Goal: Ask a question

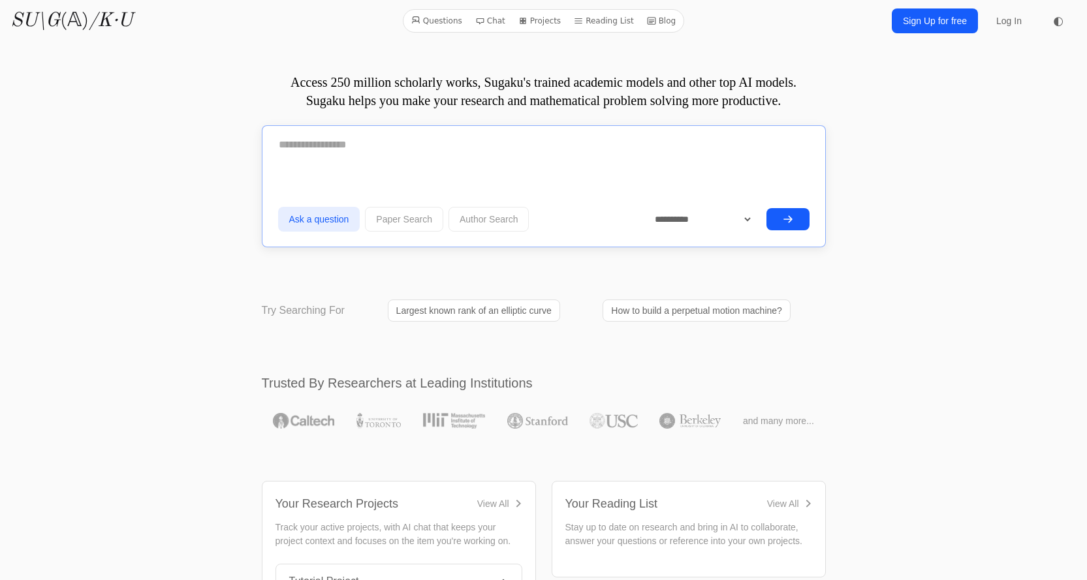
click at [407, 160] on textarea at bounding box center [544, 145] width 532 height 33
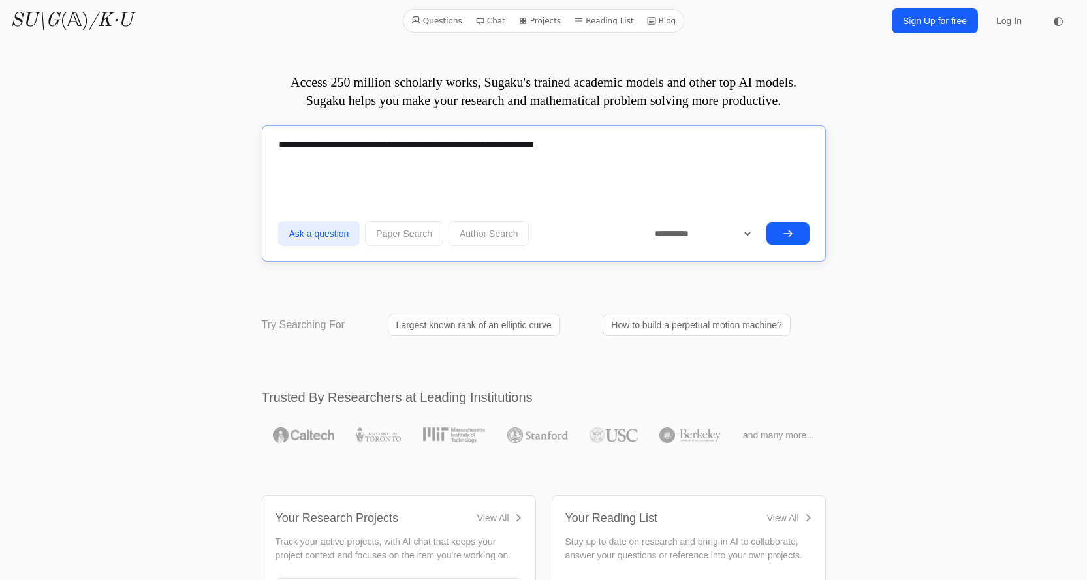
type textarea "**********"
click at [796, 231] on button "submit" at bounding box center [788, 234] width 43 height 22
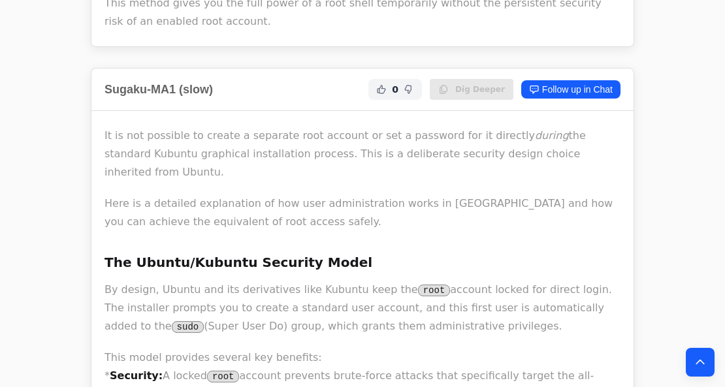
scroll to position [1693, 0]
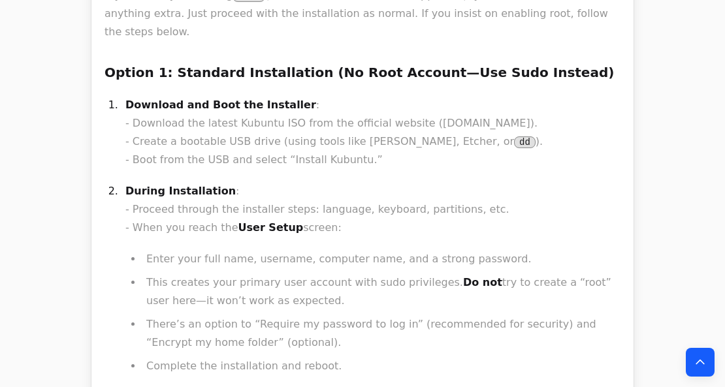
scroll to position [4061, 0]
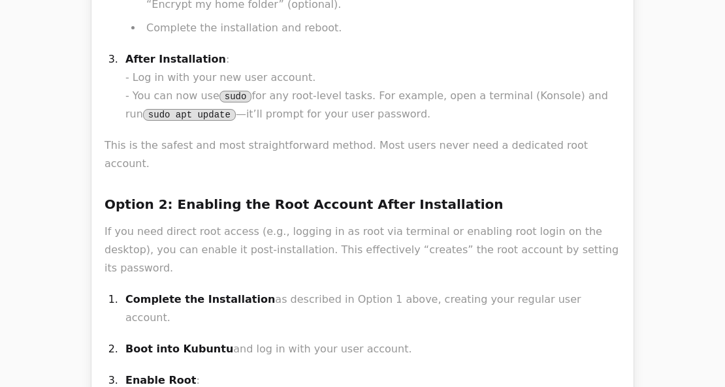
drag, startPoint x: 613, startPoint y: 1, endPoint x: 328, endPoint y: 7, distance: 284.7
click at [368, 340] on p "Boot into Kubuntu and log in with your user account." at bounding box center [372, 349] width 495 height 18
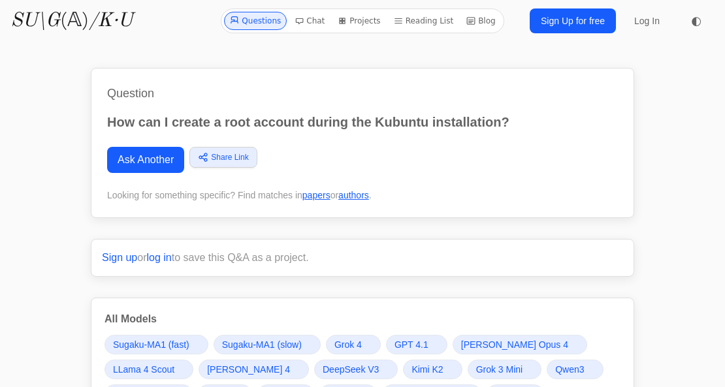
click at [272, 123] on p "How can I create a root account during the Kubuntu installation?" at bounding box center [362, 122] width 511 height 18
click at [309, 116] on p "How can I create a root account during the Kubuntu installation?" at bounding box center [362, 122] width 511 height 18
click at [119, 161] on link "Ask Another" at bounding box center [145, 160] width 77 height 26
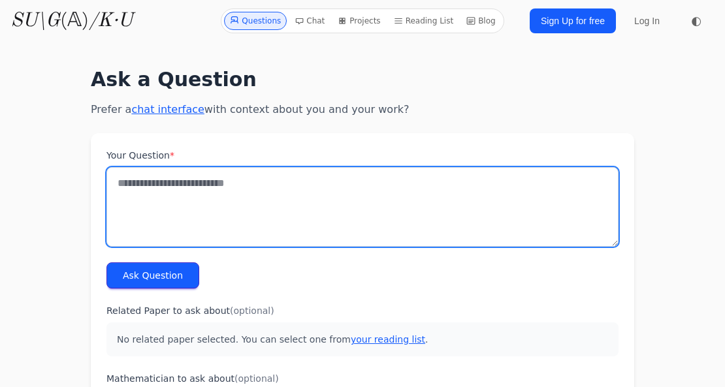
click at [153, 196] on textarea "Your Question *" at bounding box center [362, 207] width 512 height 80
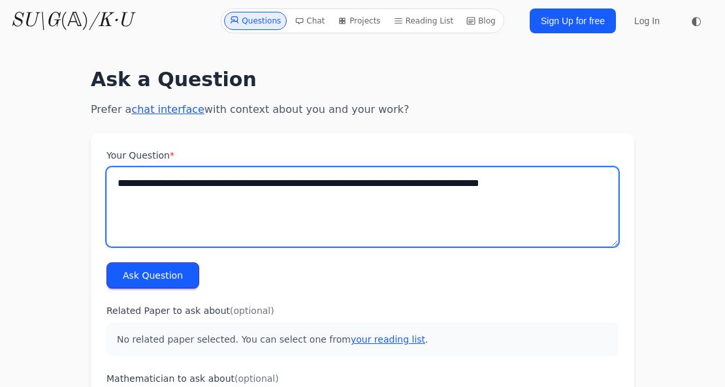
type textarea "**********"
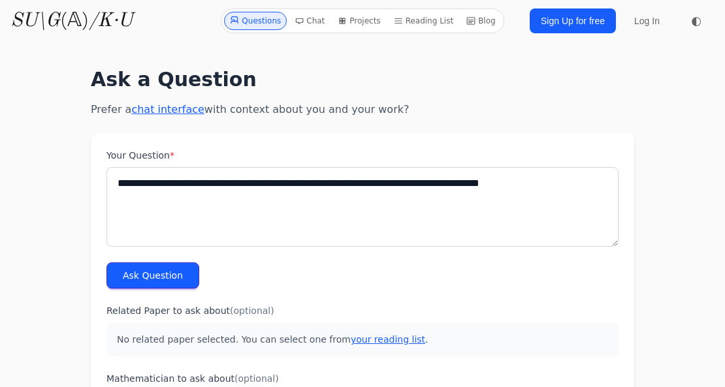
click at [157, 274] on button "Ask Question" at bounding box center [152, 275] width 93 height 26
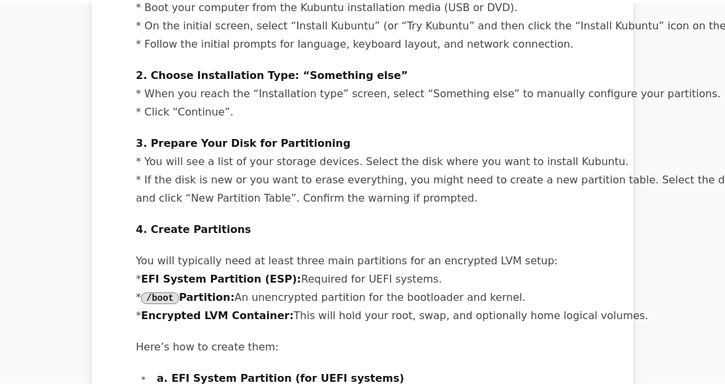
scroll to position [1269, 0]
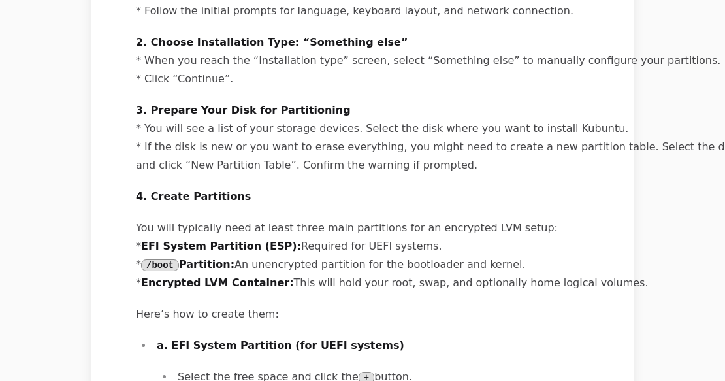
click at [528, 187] on p "4. Create Partitions" at bounding box center [486, 196] width 701 height 18
click at [482, 199] on p "4. Create Partitions" at bounding box center [486, 196] width 701 height 18
click at [428, 129] on p "3. Prepare Your Disk for Partitioning * You will see a list of your storage dev…" at bounding box center [486, 137] width 701 height 73
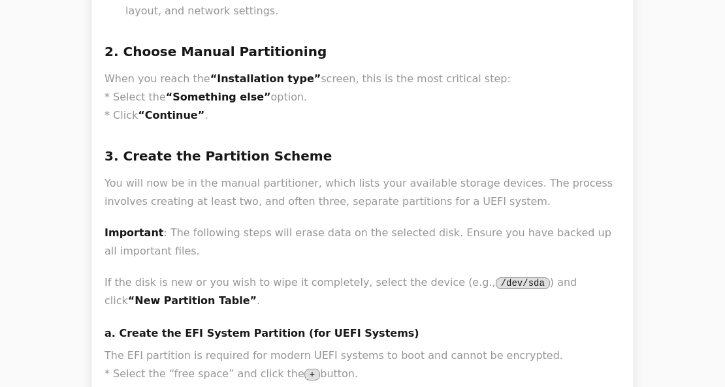
click at [316, 146] on h3 "3. Create the Partition Scheme" at bounding box center [362, 156] width 516 height 21
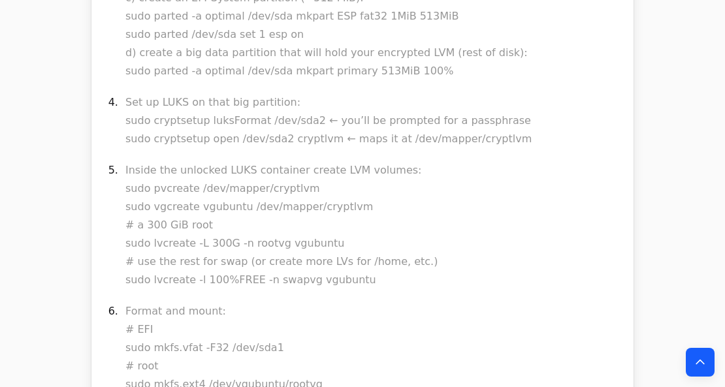
scroll to position [0, 0]
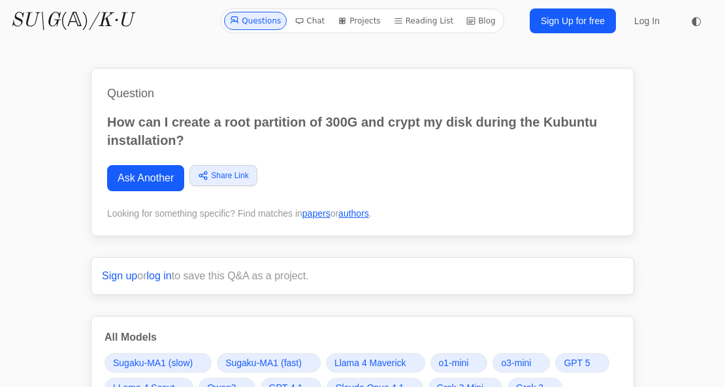
click at [249, 123] on p "How can I create a root partition of 300G and crypt my disk during the Kubuntu …" at bounding box center [362, 131] width 511 height 37
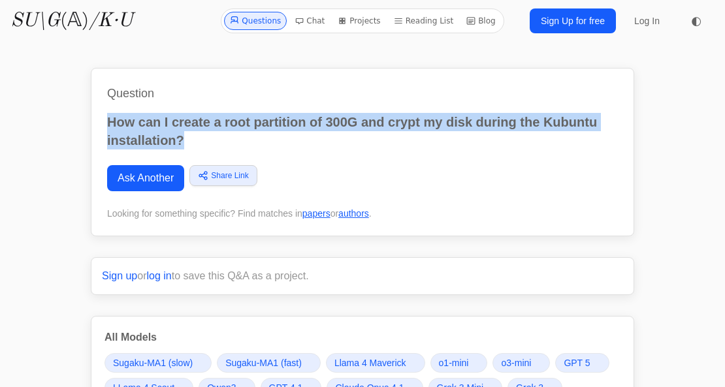
drag, startPoint x: 185, startPoint y: 140, endPoint x: 72, endPoint y: 111, distance: 116.7
copy p "How can I create a root partition of 300G and crypt my disk during the Kubuntu …"
click at [157, 184] on link "Ask Another" at bounding box center [145, 178] width 77 height 26
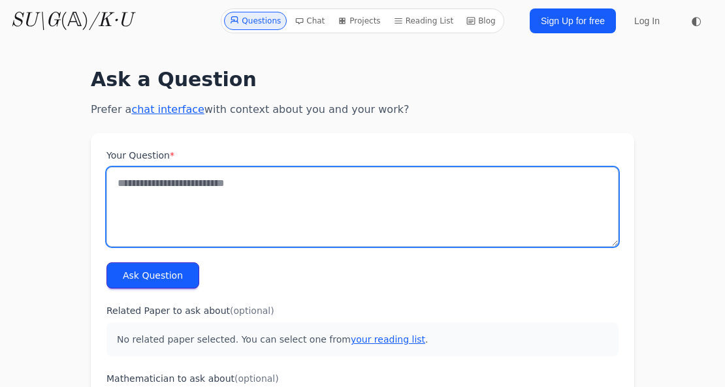
click at [194, 201] on textarea "Your Question *" at bounding box center [362, 207] width 512 height 80
paste textarea "**********"
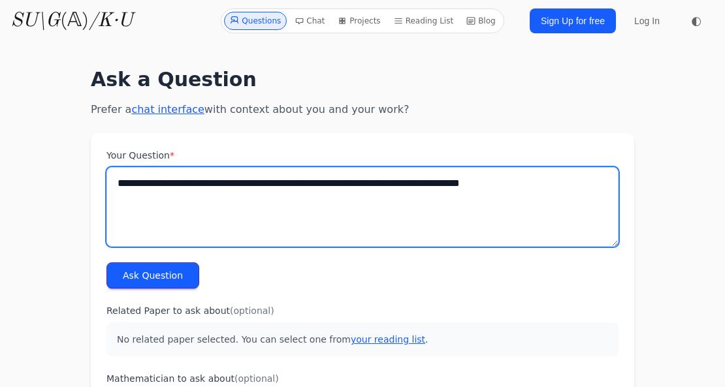
type textarea "**********"
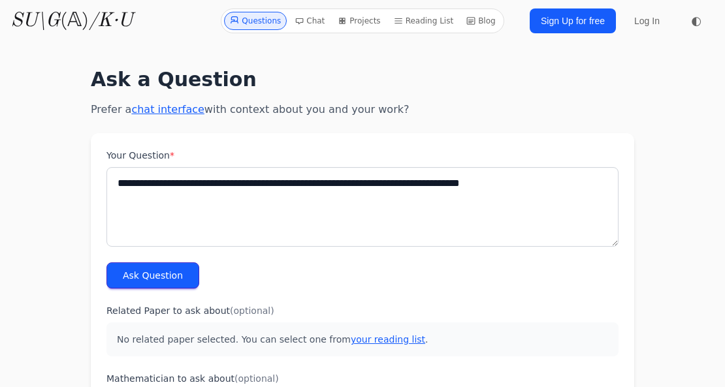
click at [163, 275] on button "Ask Question" at bounding box center [152, 275] width 93 height 26
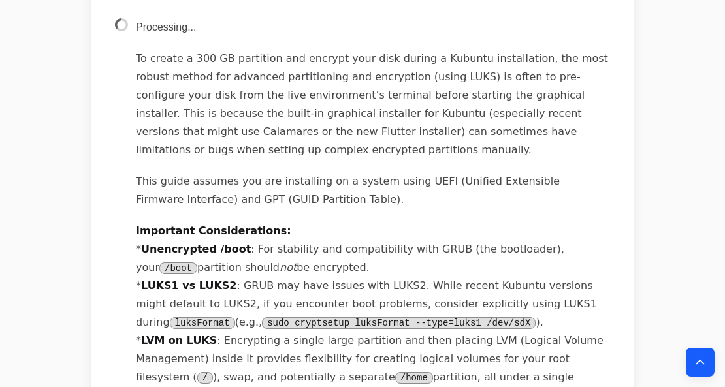
scroll to position [633, 0]
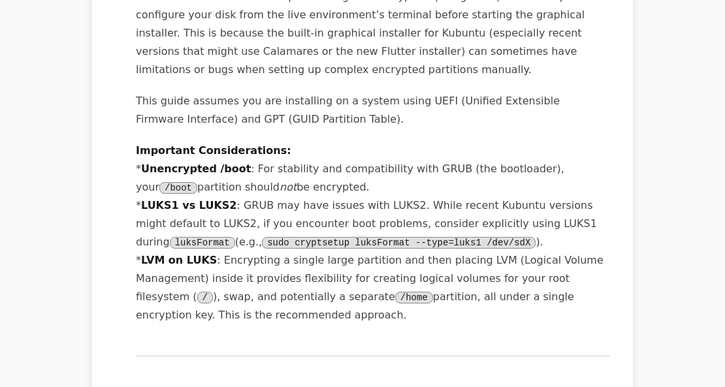
click at [500, 180] on p "Important Considerations: * Unencrypted /boot : For stability and compatibility…" at bounding box center [373, 233] width 474 height 183
click at [435, 221] on p "Important Considerations: * Unencrypted /boot : For stability and compatibility…" at bounding box center [373, 233] width 474 height 183
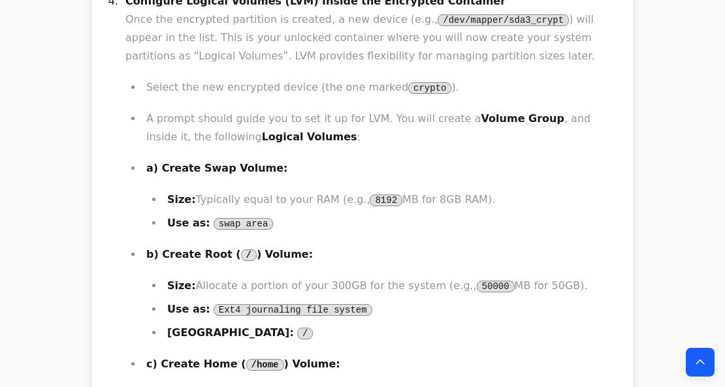
scroll to position [1309, 0]
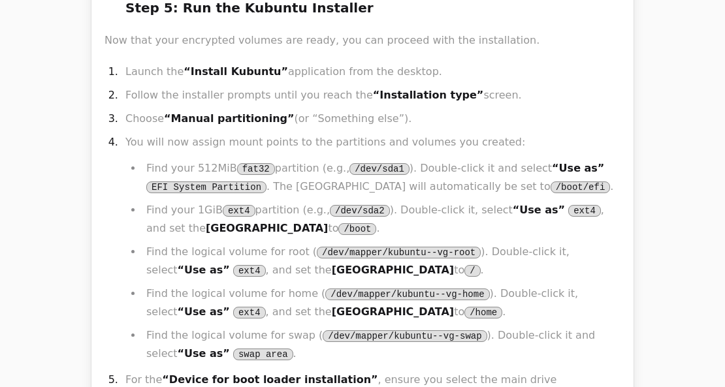
scroll to position [5368, 0]
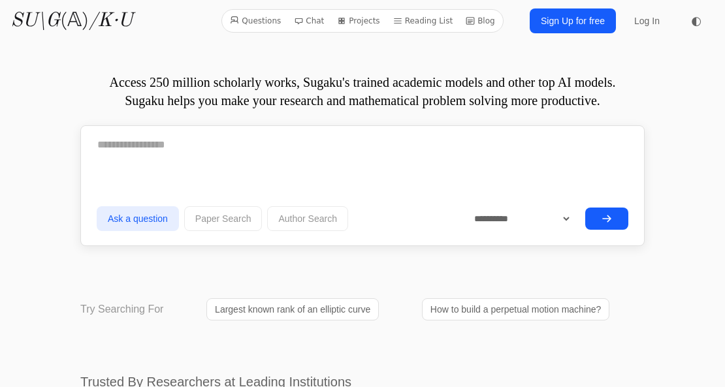
click at [175, 163] on div at bounding box center [363, 150] width 532 height 42
click at [151, 147] on textarea at bounding box center [363, 145] width 532 height 33
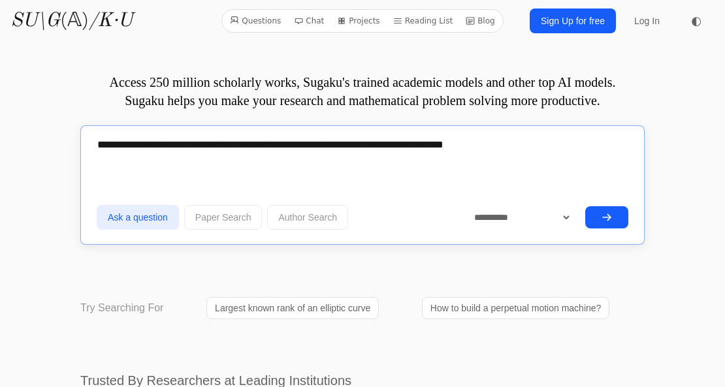
type textarea "**********"
click at [609, 215] on icon "submit" at bounding box center [606, 217] width 10 height 10
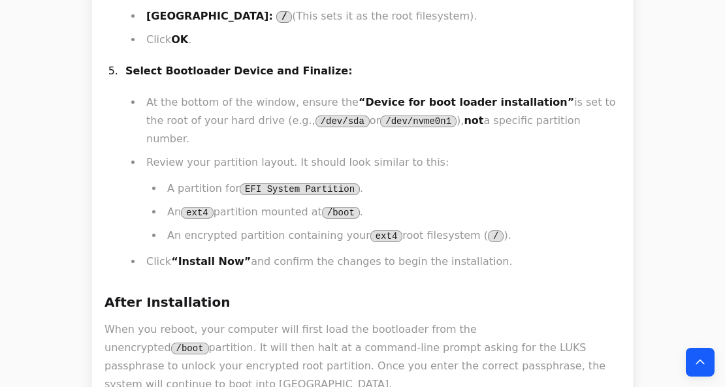
scroll to position [3437, 0]
